Goal: Task Accomplishment & Management: Complete application form

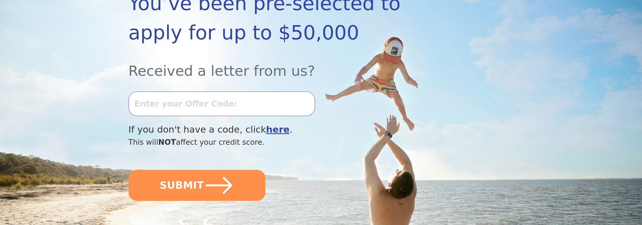
scroll to position [113, 0]
click at [210, 109] on input "text" at bounding box center [221, 103] width 186 height 24
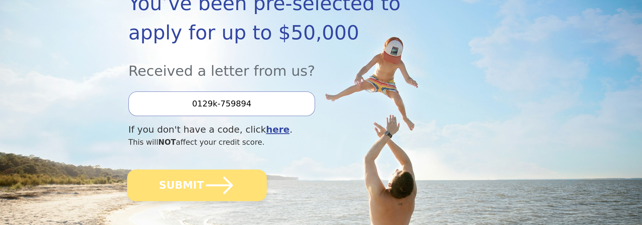
type input "0129k-759894"
click at [212, 184] on icon "submit" at bounding box center [219, 185] width 31 height 31
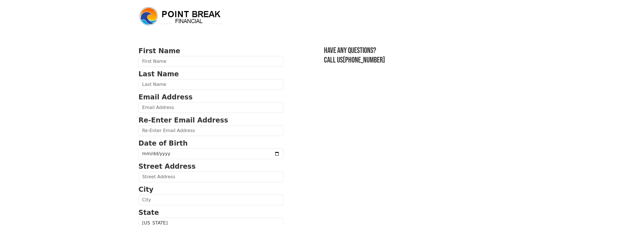
click at [217, 65] on input "text" at bounding box center [211, 61] width 145 height 11
type input "Jonathan"
type input "Byrne-Leitch"
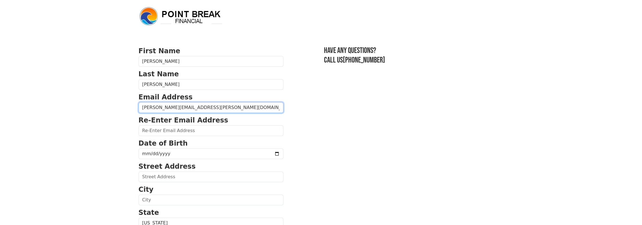
type input "jonathan.byrne-leitch@cwt.com"
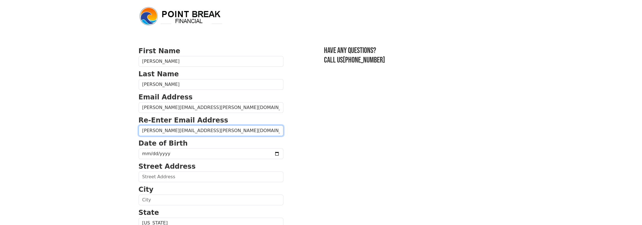
type input "jonathan.byrne-leitch@cwt.com"
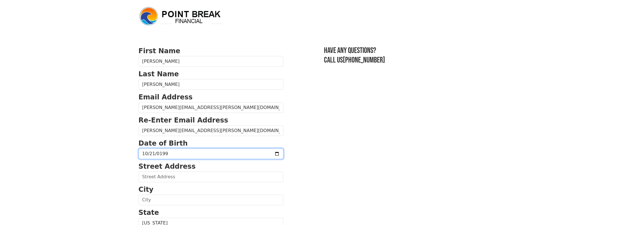
type input "1992-10-21"
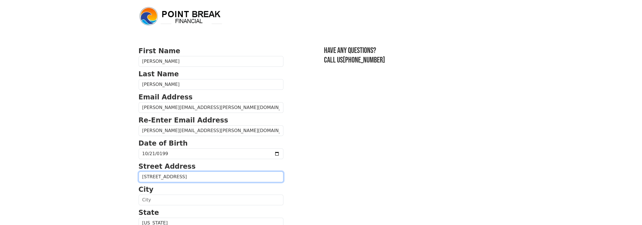
type input "13086 Artisan Circle"
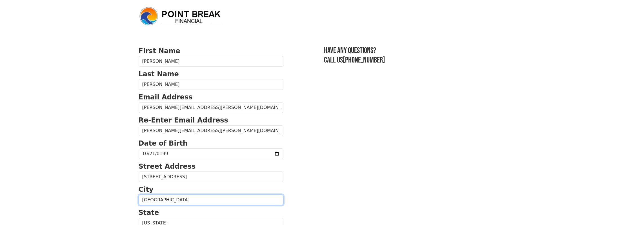
type input "Palm Beach Gardens"
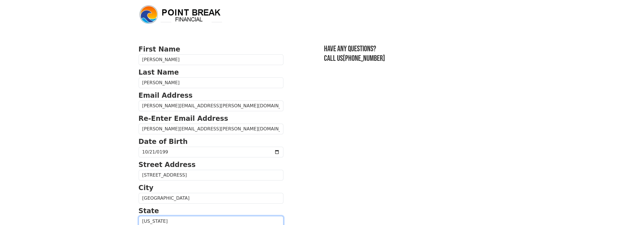
select select "FL"
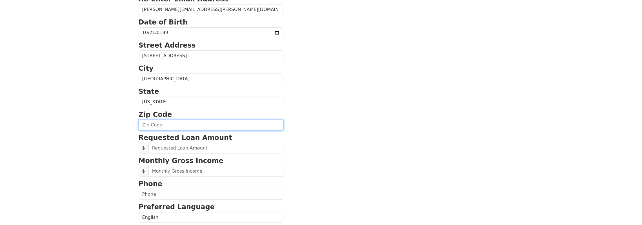
scroll to position [132, 0]
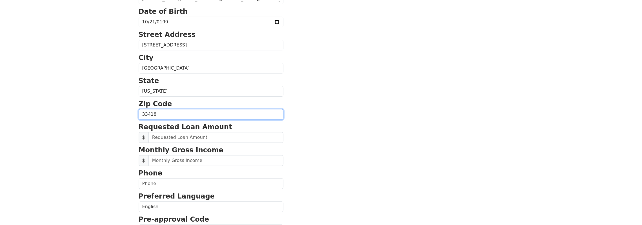
type input "33418"
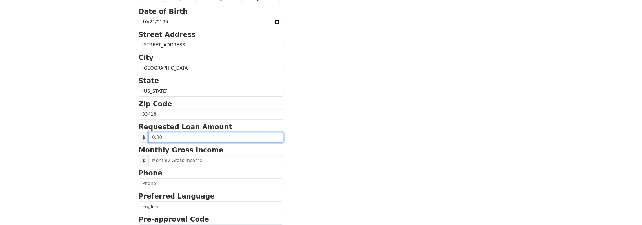
click at [198, 137] on input "text" at bounding box center [215, 137] width 135 height 11
type input "50,000.00"
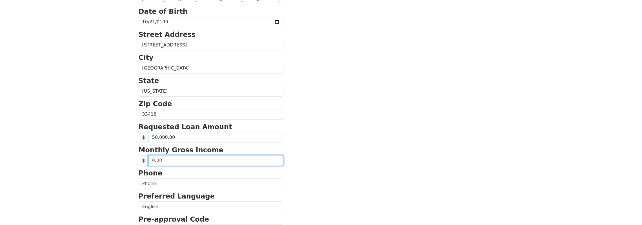
click at [196, 158] on input "text" at bounding box center [215, 160] width 135 height 11
click at [173, 161] on input "text" at bounding box center [215, 160] width 135 height 11
type input "49,750.00"
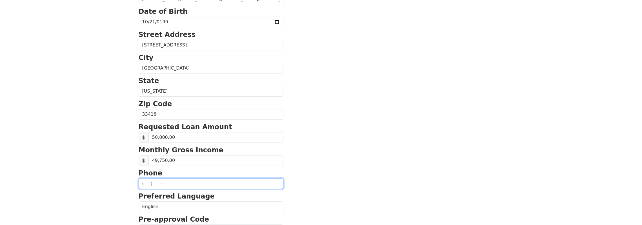
click at [164, 179] on input "text" at bounding box center [211, 183] width 145 height 11
type input "(646) 629-3961"
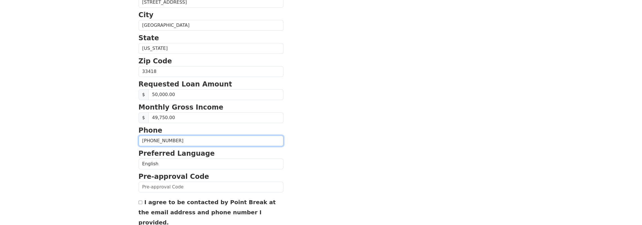
scroll to position [188, 0]
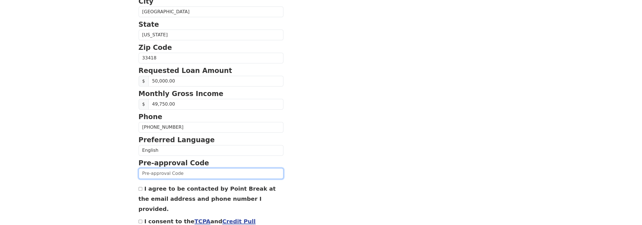
click at [184, 173] on input "text" at bounding box center [211, 173] width 145 height 11
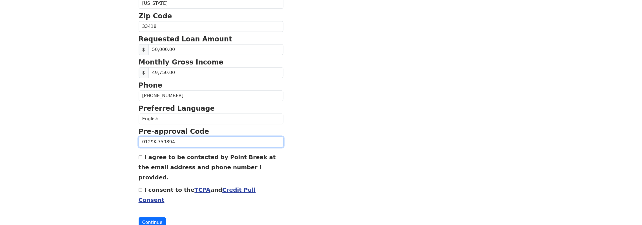
type input "0129K-759894"
click at [141, 155] on input "I agree to be contacted by Point Break at the email address and phone number I …" at bounding box center [141, 157] width 4 height 4
checkbox input "true"
click at [139, 188] on input "I consent to the TCPA and Credit Pull Consent" at bounding box center [141, 190] width 4 height 4
checkbox input "true"
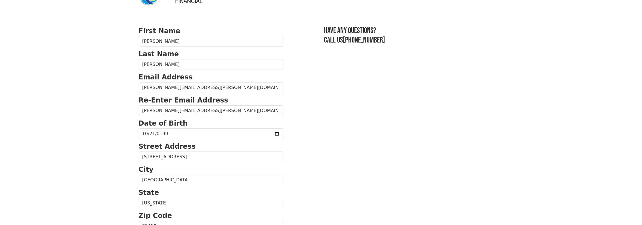
scroll to position [0, 0]
